Goal: Task Accomplishment & Management: Complete application form

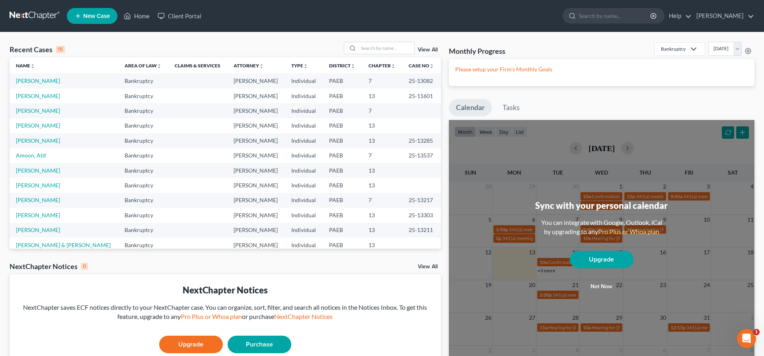
click at [614, 83] on div "Please setup your Firm's Monthly Goals" at bounding box center [602, 72] width 306 height 27
click at [27, 154] on link "Amoon, Atif" at bounding box center [31, 155] width 30 height 7
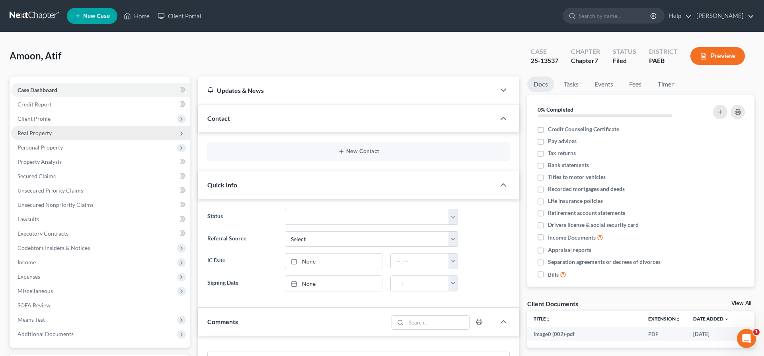
click at [53, 127] on span "Real Property" at bounding box center [100, 133] width 179 height 14
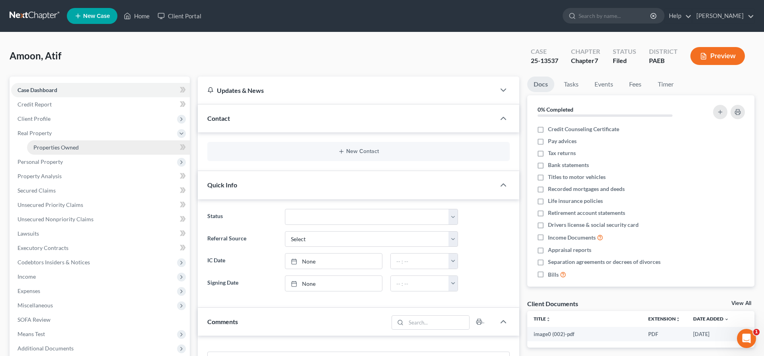
click at [63, 147] on span "Properties Owned" at bounding box center [55, 147] width 45 height 7
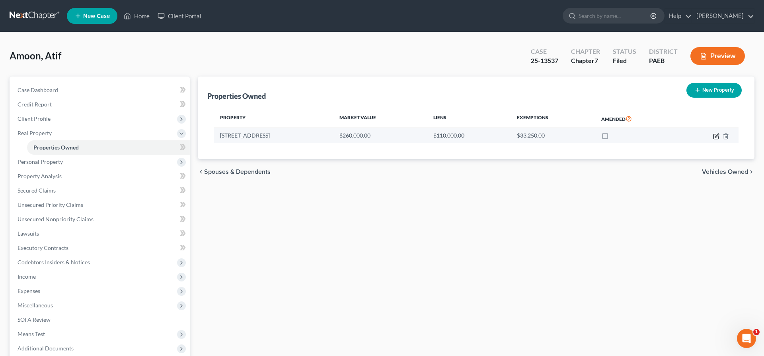
click at [716, 138] on icon "button" at bounding box center [716, 136] width 5 height 5
select select "39"
select select "50"
select select "0"
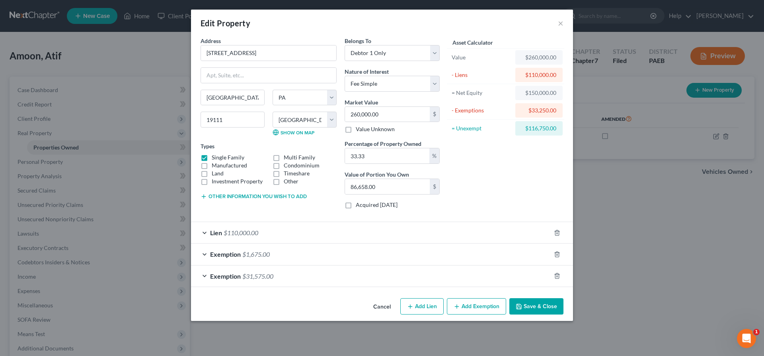
click at [532, 303] on button "Save & Close" at bounding box center [537, 306] width 54 height 17
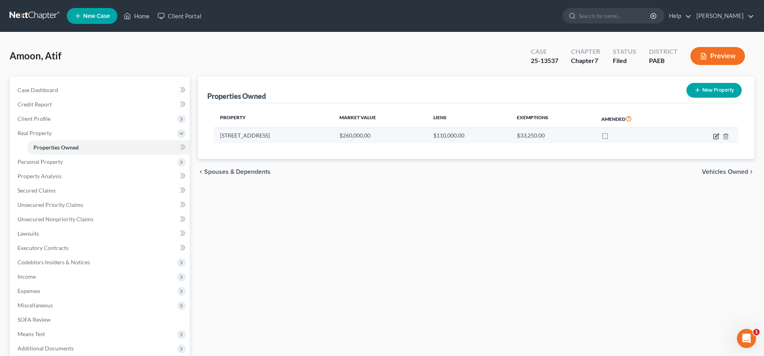
click at [718, 136] on icon "button" at bounding box center [717, 136] width 6 height 6
select select "39"
select select "50"
select select "0"
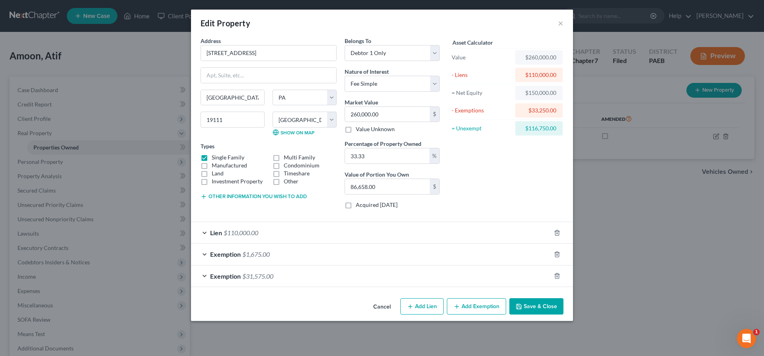
click at [536, 306] on button "Save & Close" at bounding box center [537, 306] width 54 height 17
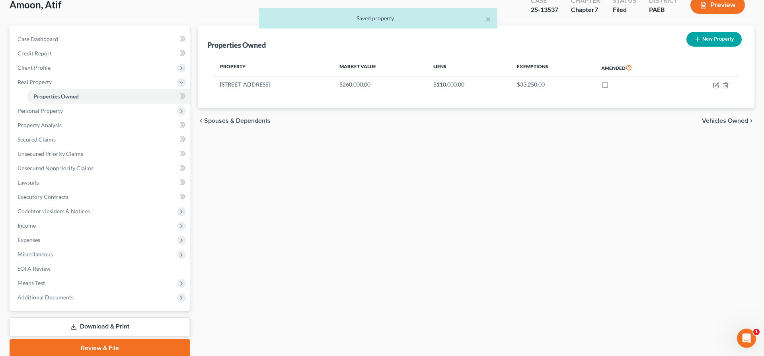
scroll to position [81, 0]
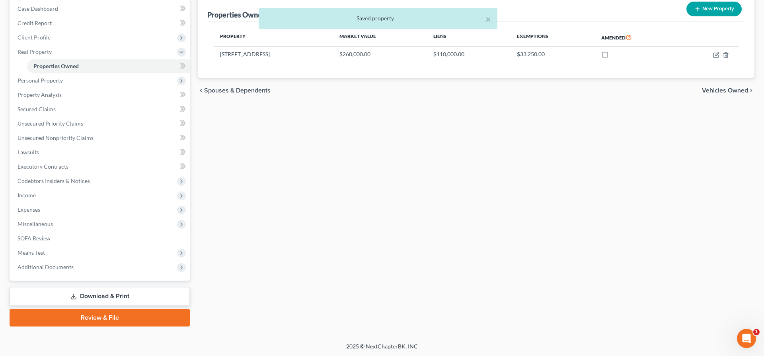
click at [149, 298] on link "Download & Print" at bounding box center [100, 296] width 180 height 19
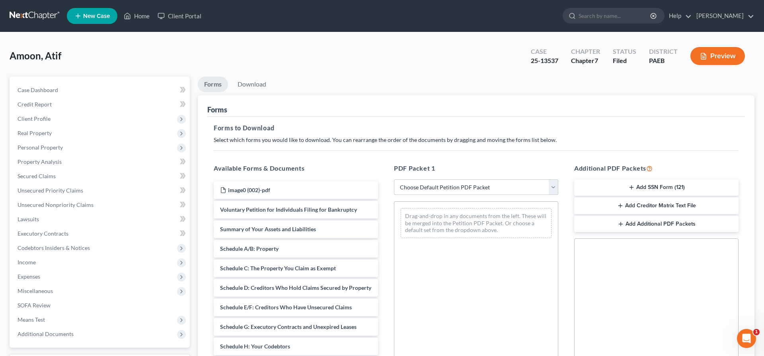
click at [394, 179] on select "Choose Default Petition PDF Packet Complete Bankruptcy Petition (all forms and …" at bounding box center [476, 187] width 164 height 16
select select "2"
click option "Amended Forms" at bounding box center [0, 0] width 0 height 0
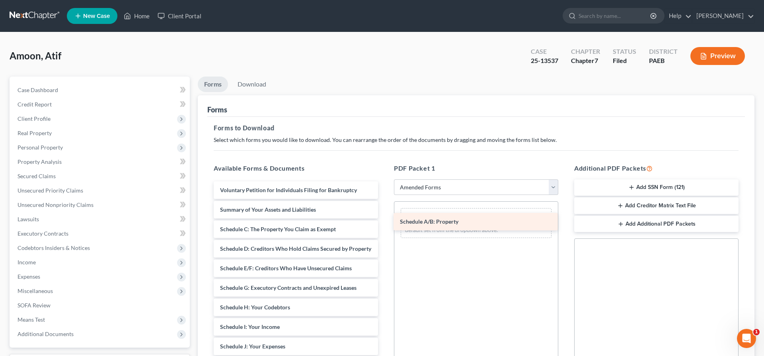
drag, startPoint x: 315, startPoint y: 233, endPoint x: 496, endPoint y: 223, distance: 181.4
click at [385, 223] on div "Schedule A/B: Property Voluntary Petition for Individuals Filing for Bankruptcy…" at bounding box center [295, 358] width 177 height 354
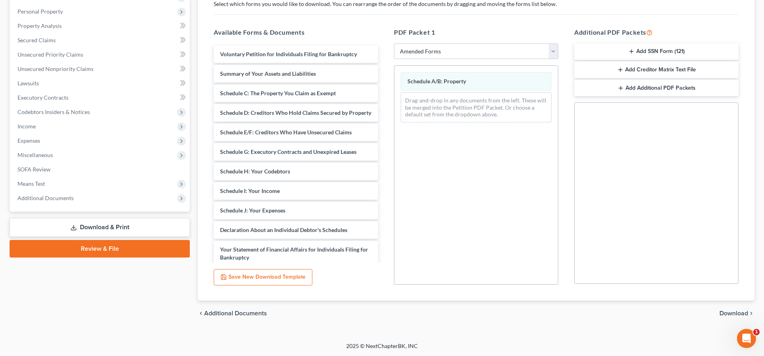
click at [737, 311] on span "Download" at bounding box center [734, 313] width 29 height 6
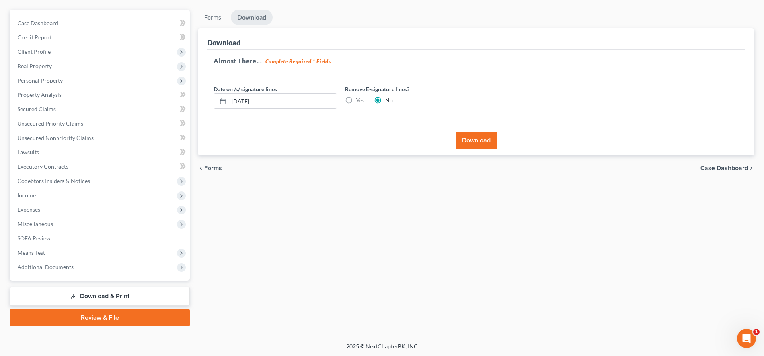
click at [486, 143] on button "Download" at bounding box center [476, 140] width 41 height 18
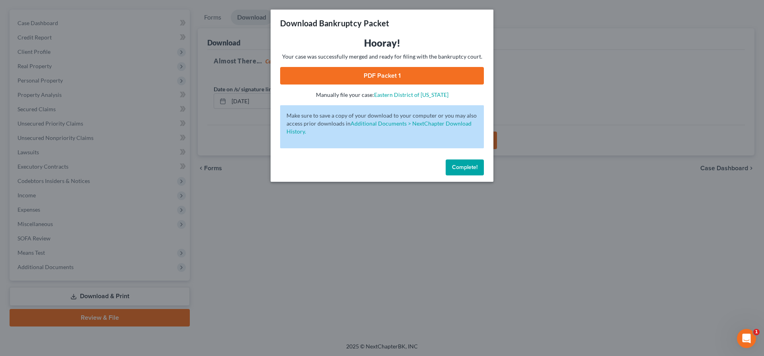
click at [388, 74] on link "PDF Packet 1" at bounding box center [382, 76] width 204 height 18
click at [389, 74] on link "PDF Packet 1" at bounding box center [382, 76] width 204 height 18
click at [612, 71] on div "Download Bankruptcy Packet Hooray! Your case was successfully merged and ready …" at bounding box center [382, 178] width 764 height 356
